Goal: Ask a question

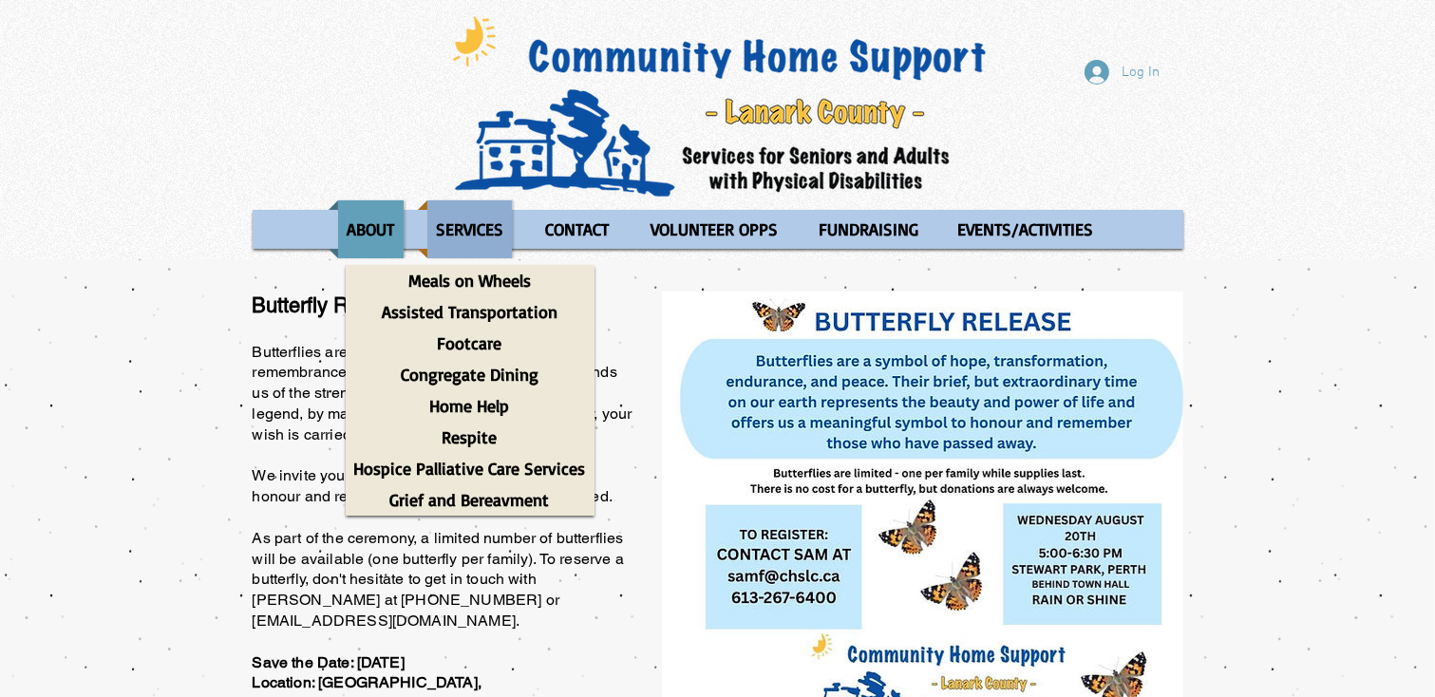
click at [487, 241] on p "SERVICES" at bounding box center [469, 229] width 84 height 58
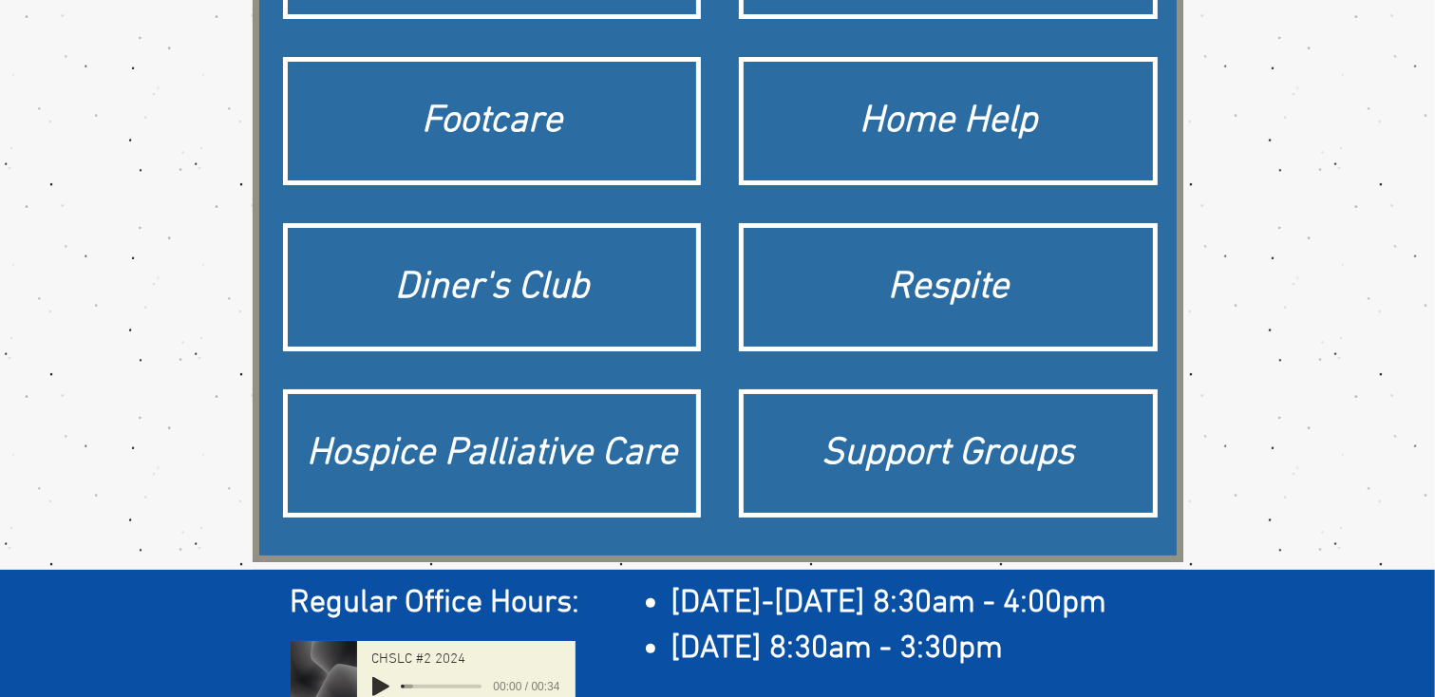
scroll to position [430, 0]
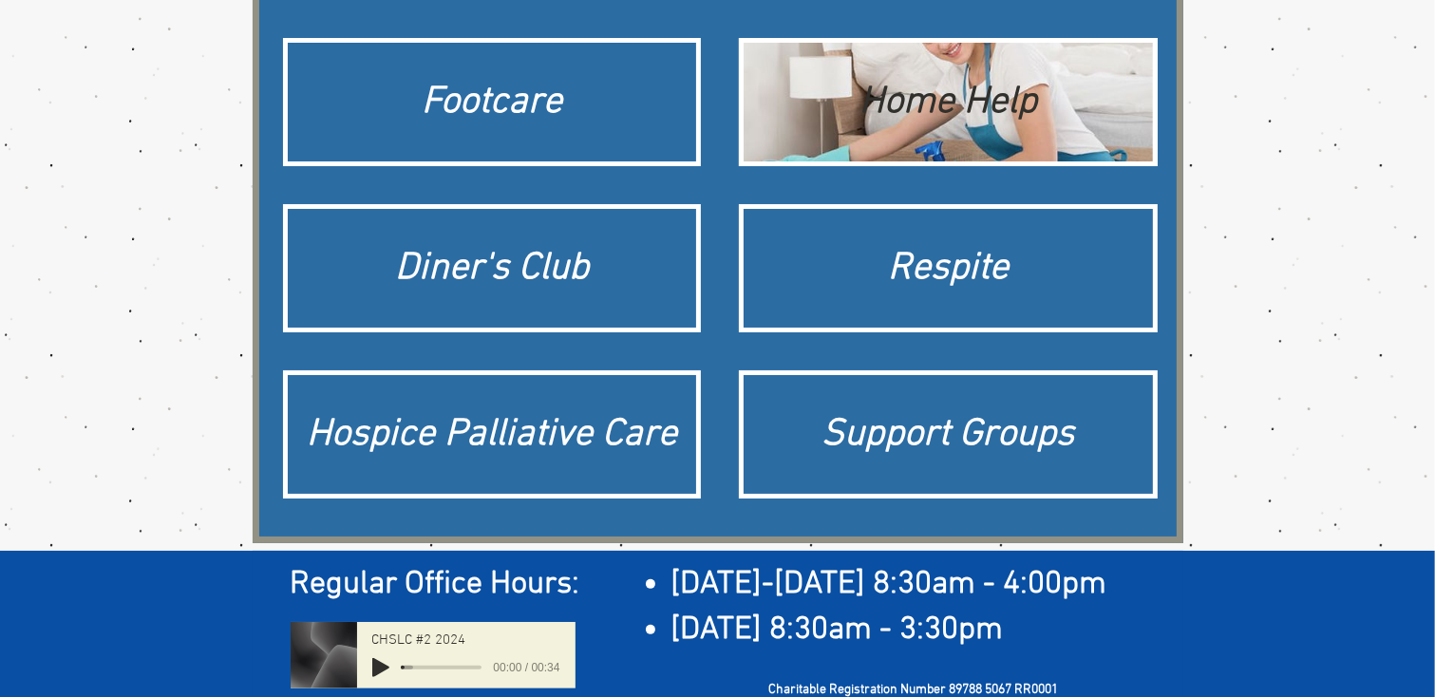
click at [893, 132] on div "Home Help" at bounding box center [947, 102] width 409 height 119
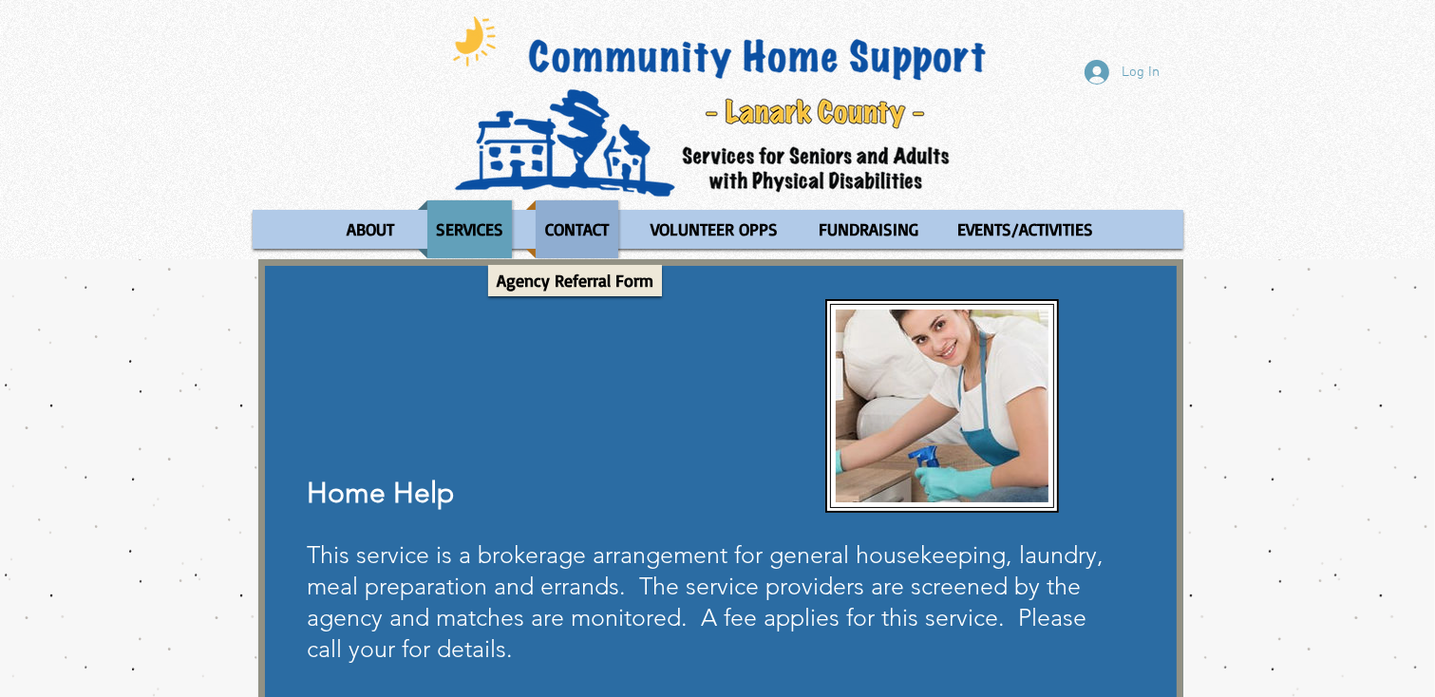
click at [559, 228] on p "CONTACT" at bounding box center [576, 229] width 81 height 58
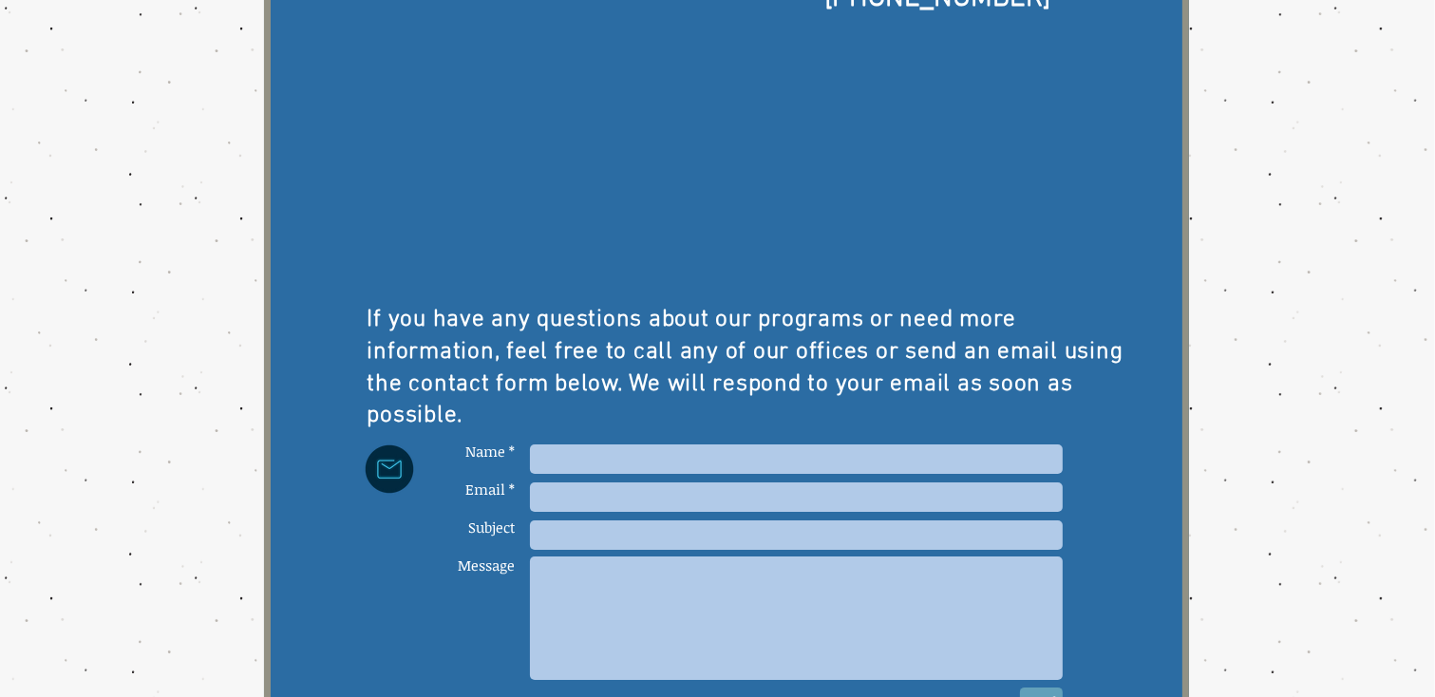
scroll to position [572, 0]
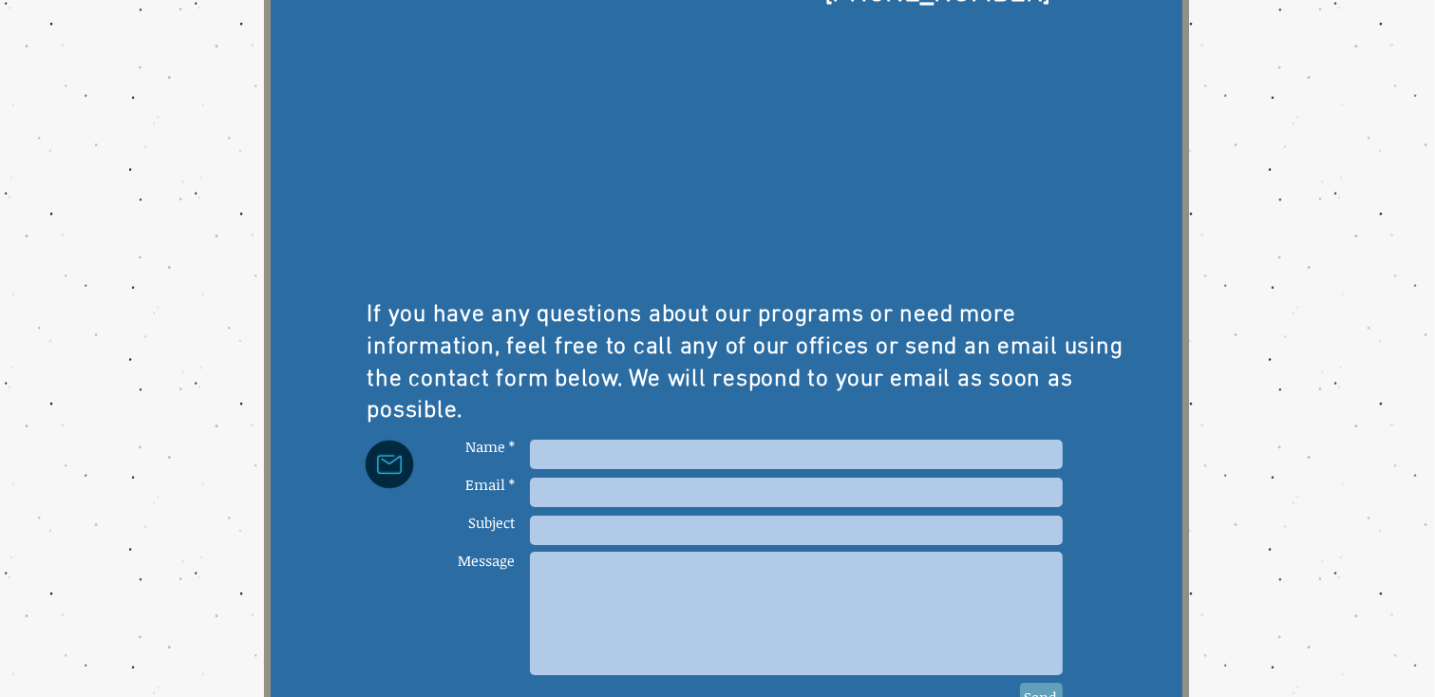
click at [584, 448] on input "main content" at bounding box center [796, 454] width 533 height 29
type input "Dale Gervais"
drag, startPoint x: 609, startPoint y: 478, endPoint x: 522, endPoint y: 476, distance: 86.4
click at [522, 476] on form "Name * Email * Subject Message Dale Gervais webmaster@canadianfilm.com Success!…" at bounding box center [755, 580] width 613 height 285
type input "jadg@canadianfilm.com"
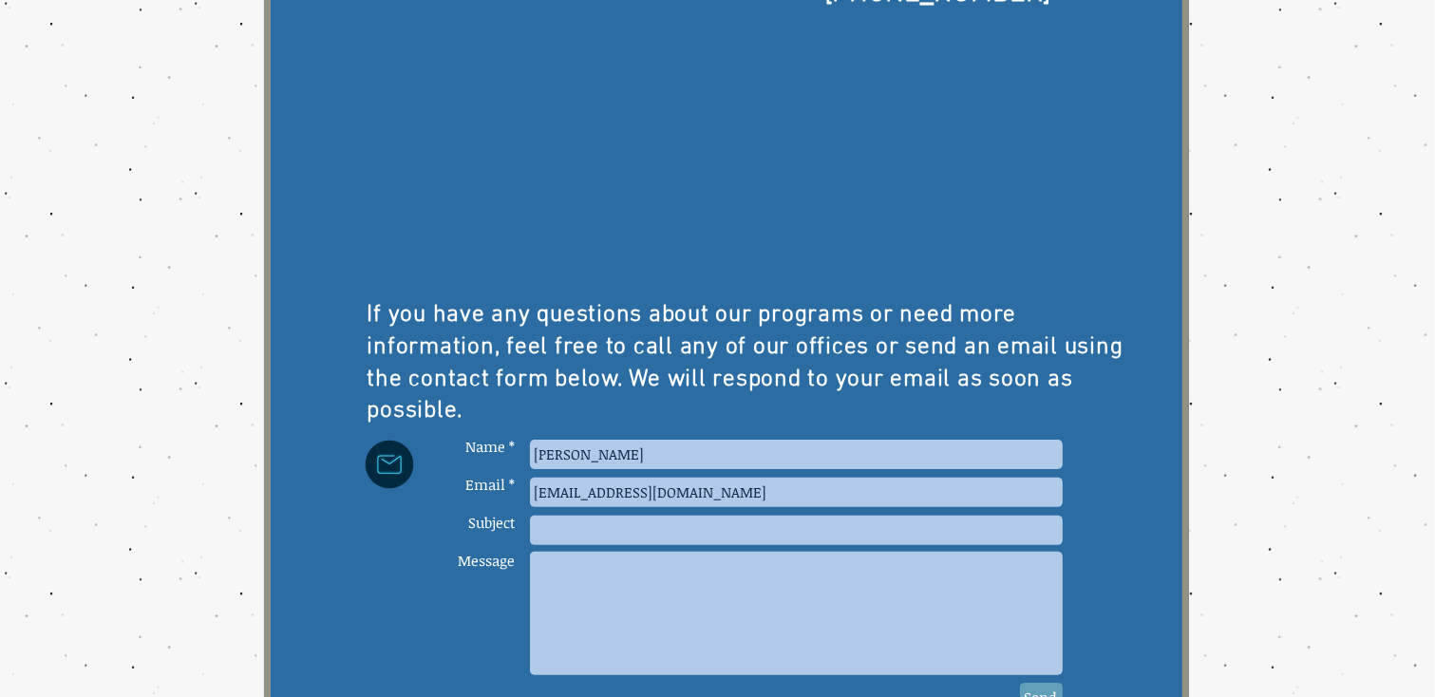
click at [551, 516] on input "main content" at bounding box center [796, 530] width 533 height 29
type input "laundry services"
click at [567, 582] on textarea "main content" at bounding box center [796, 613] width 533 height 123
click at [676, 565] on textarea "Hi - My parents who ive at 12 Alma Street" at bounding box center [796, 613] width 533 height 123
type textarea "Hi - My parents who live at 12 Alma Street"
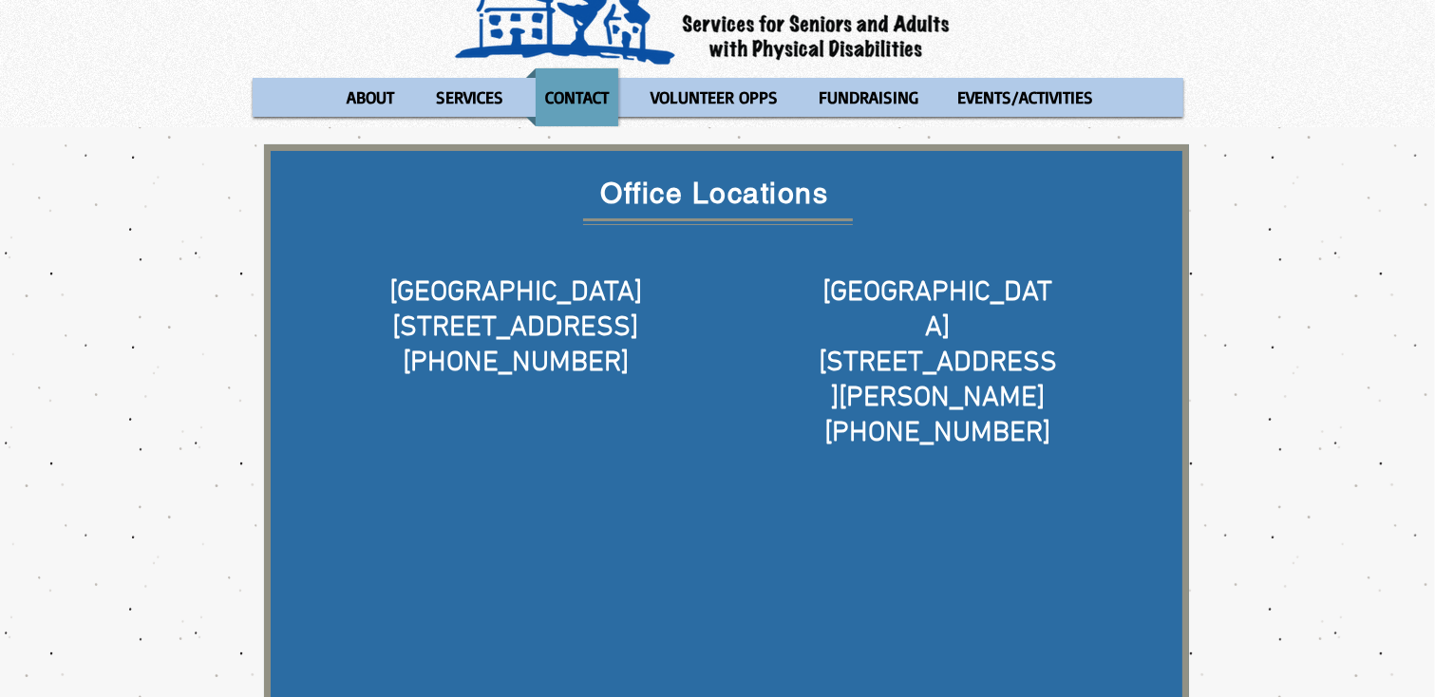
scroll to position [0, 0]
